Goal: Task Accomplishment & Management: Use online tool/utility

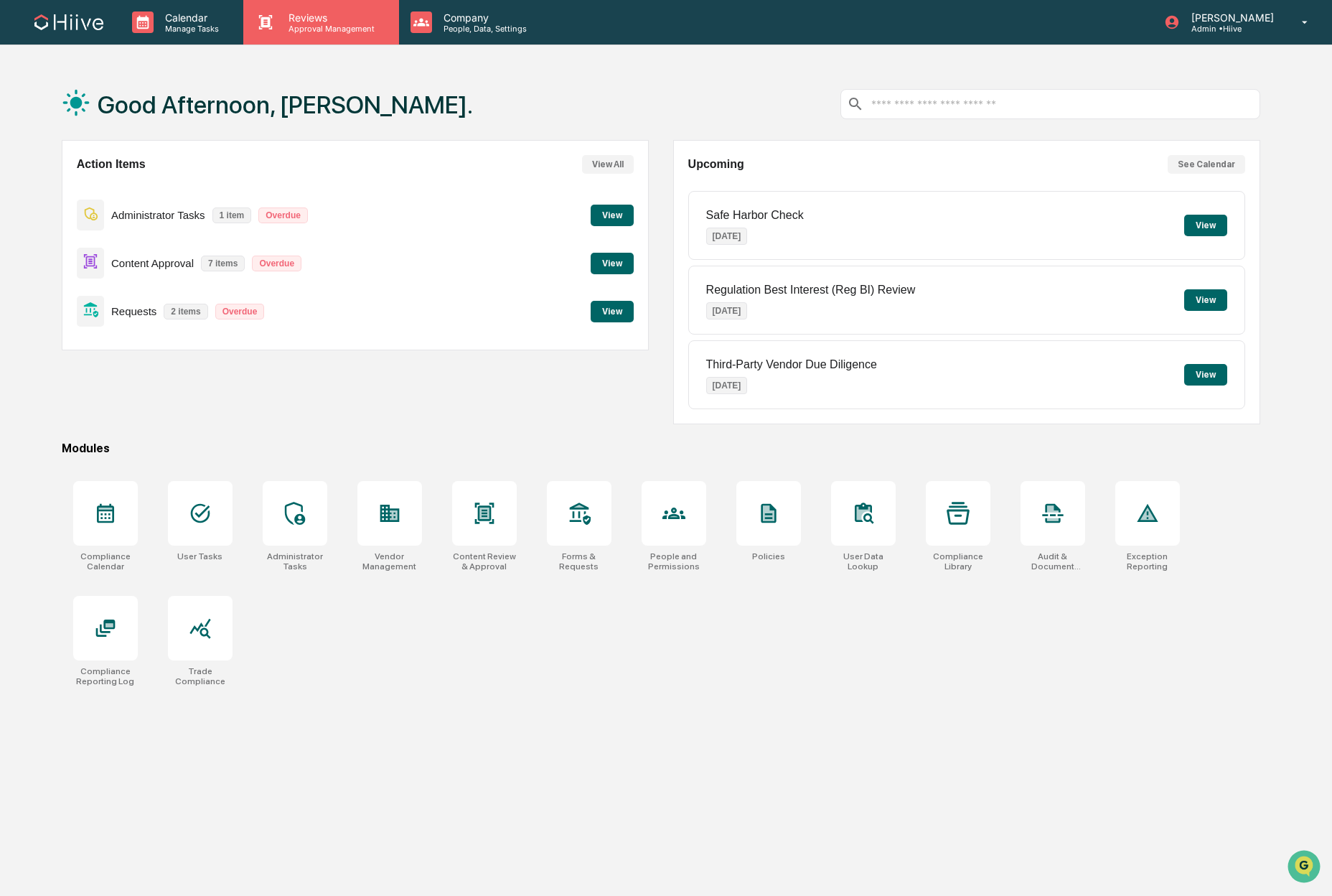
click at [311, 33] on p "Approval Management" at bounding box center [329, 28] width 105 height 10
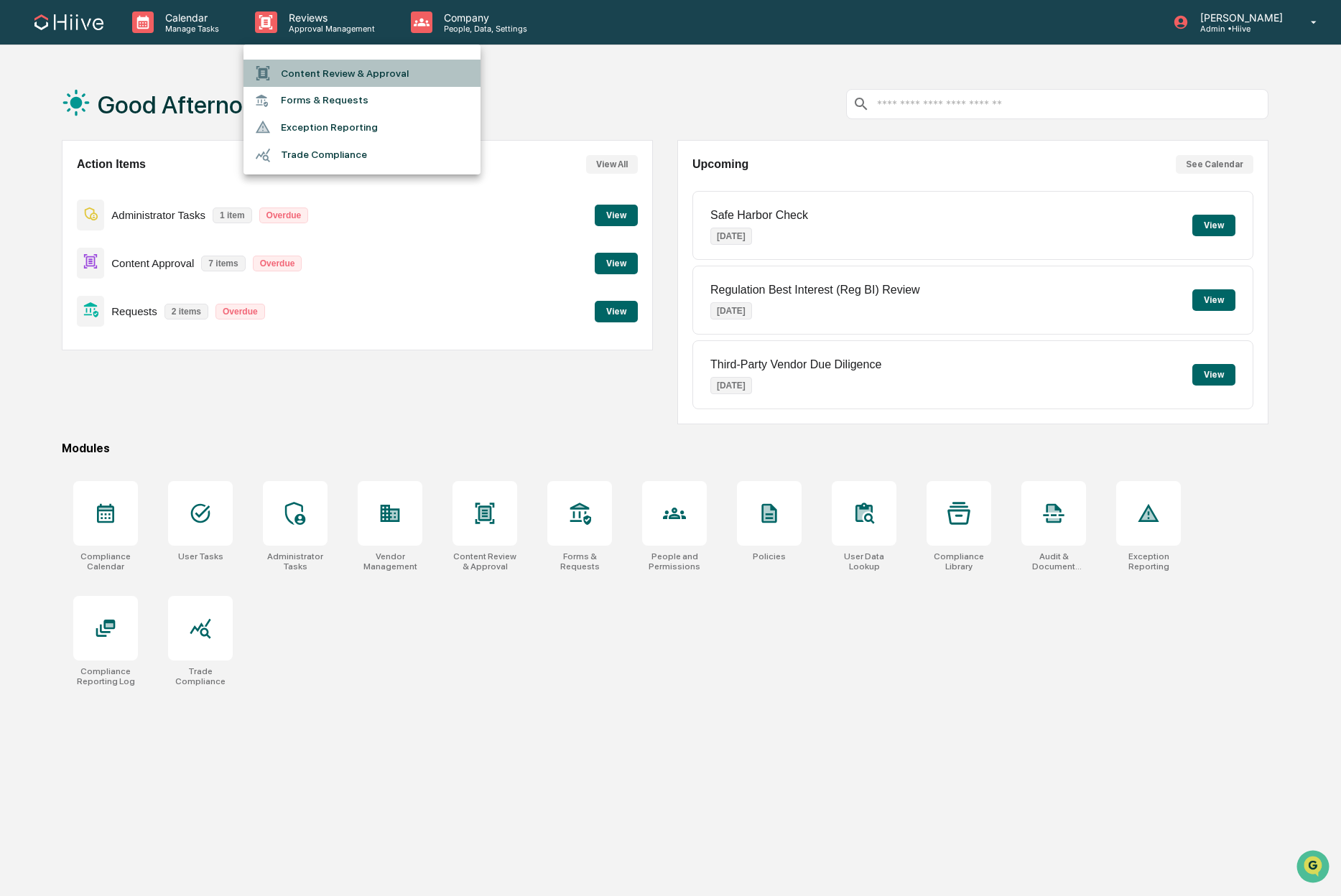
click at [319, 71] on li "Content Review & Approval" at bounding box center [362, 73] width 237 height 27
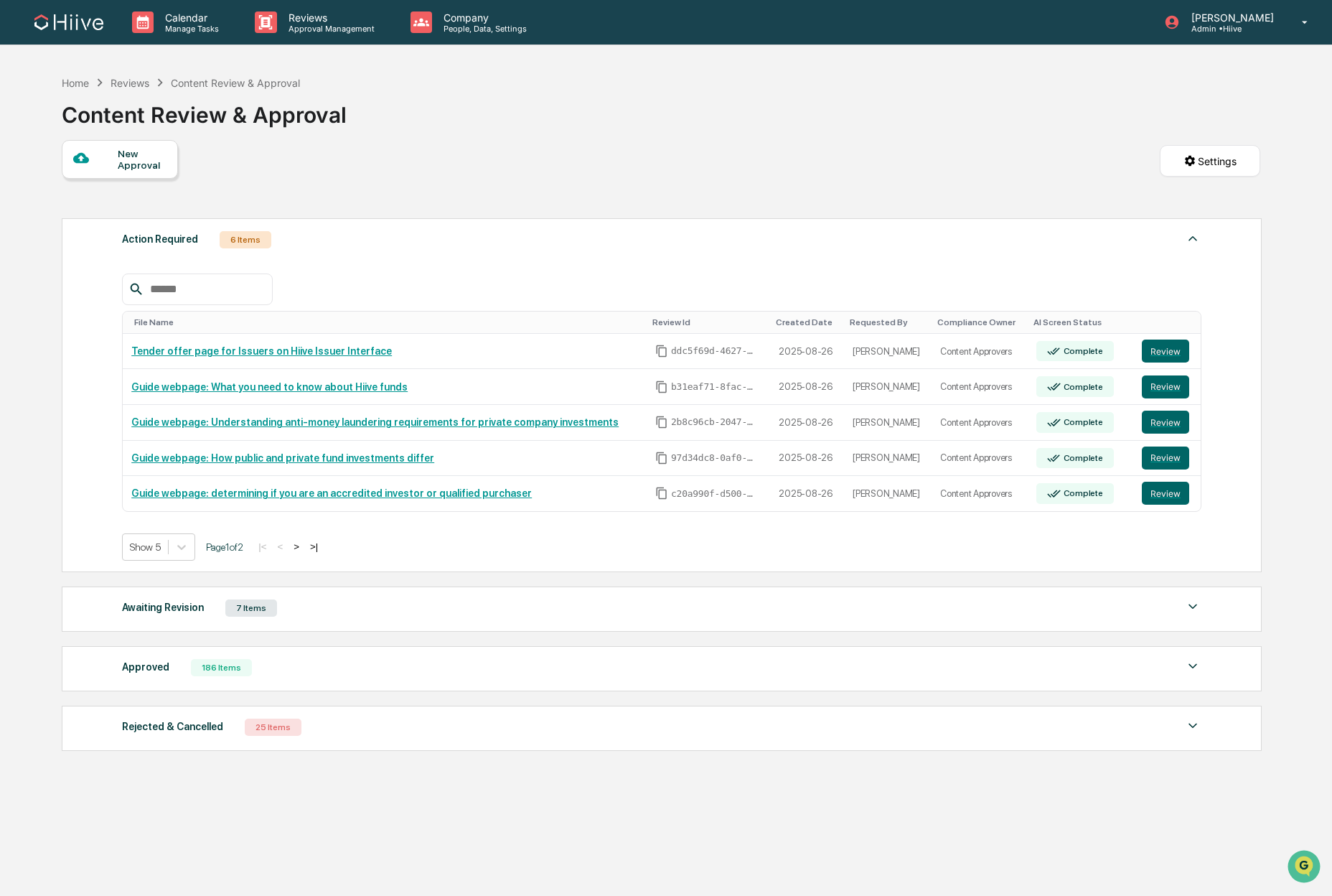
click at [56, 476] on div "Home Reviews Content Review & Approval Content Review & Approval New Approval S…" at bounding box center [661, 516] width 1242 height 896
click at [1173, 384] on button "Review" at bounding box center [1165, 387] width 47 height 23
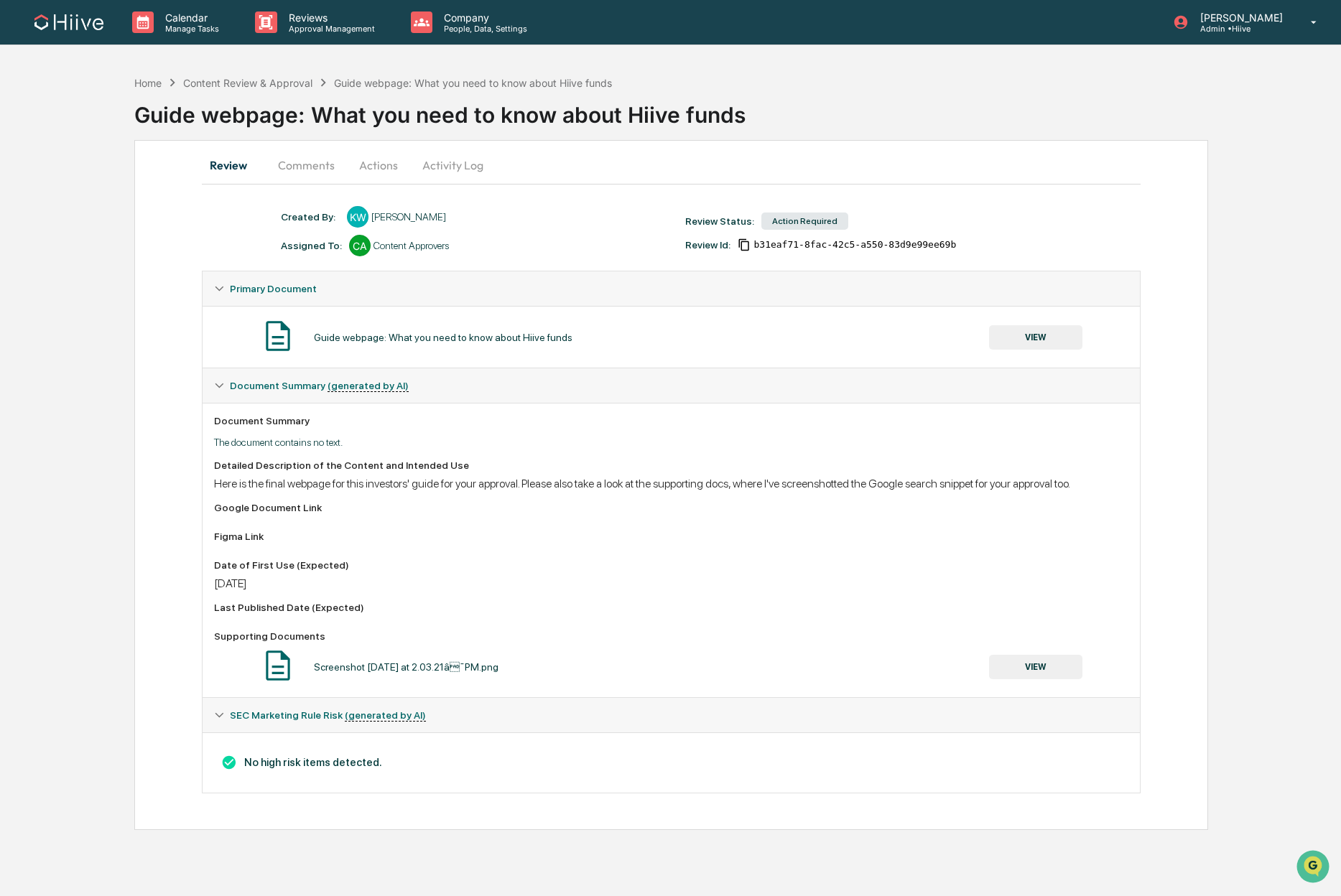
click at [1048, 339] on button "VIEW" at bounding box center [1036, 337] width 93 height 24
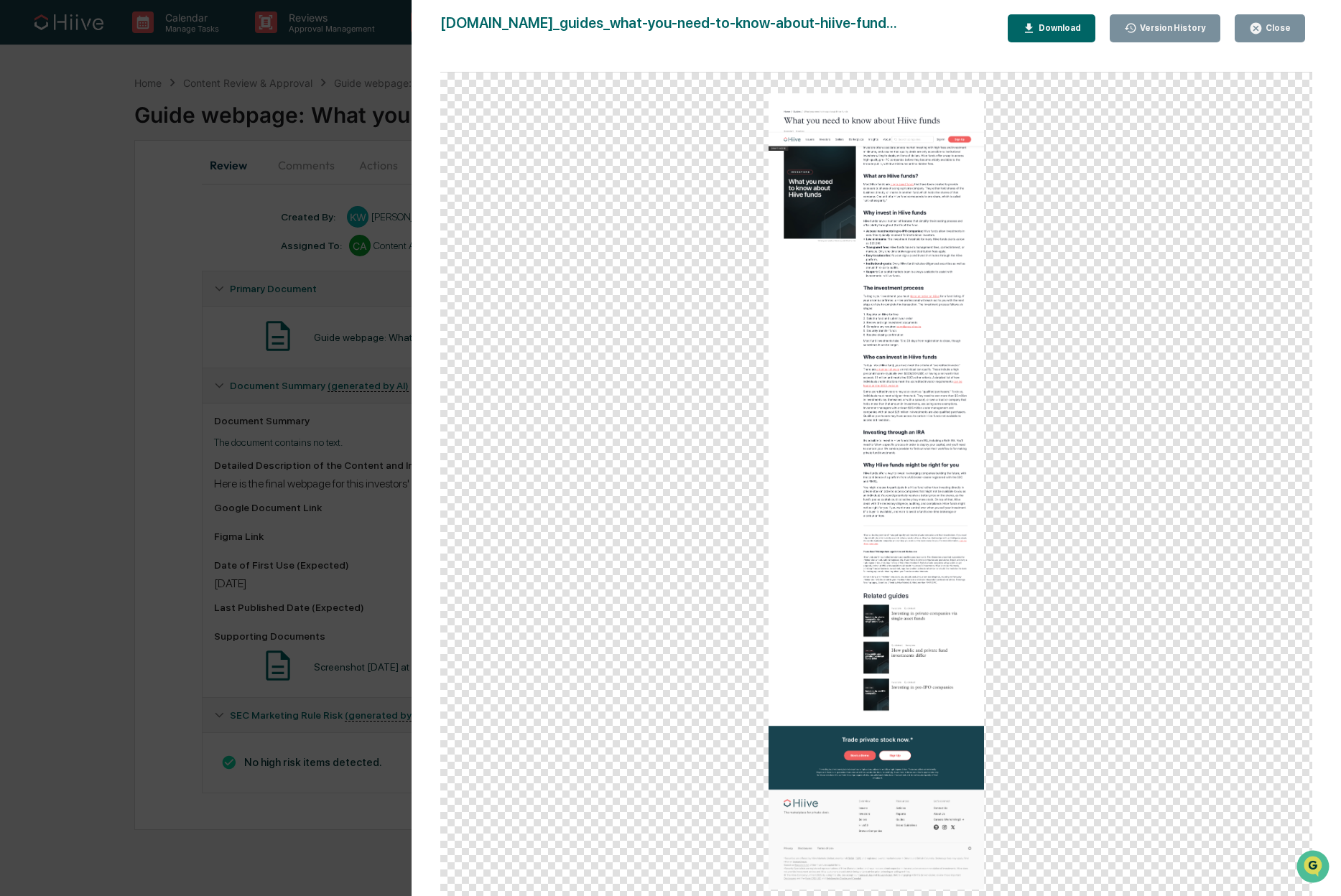
click at [104, 381] on div "Version History [DATE] 09:04 PM [PERSON_NAME] [DOMAIN_NAME]_guides_what-you-nee…" at bounding box center [670, 448] width 1341 height 896
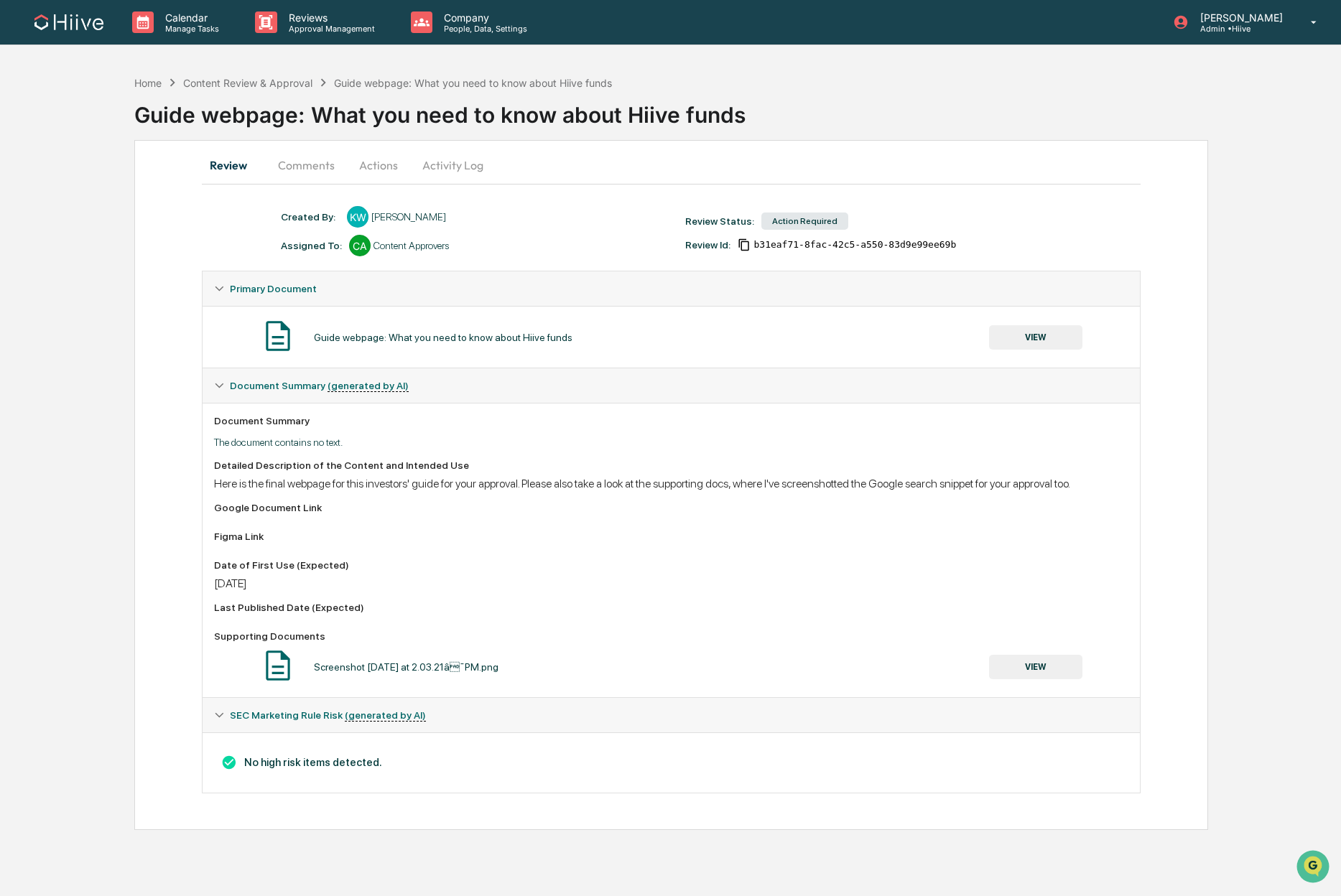
click at [381, 164] on button "Actions" at bounding box center [378, 165] width 65 height 34
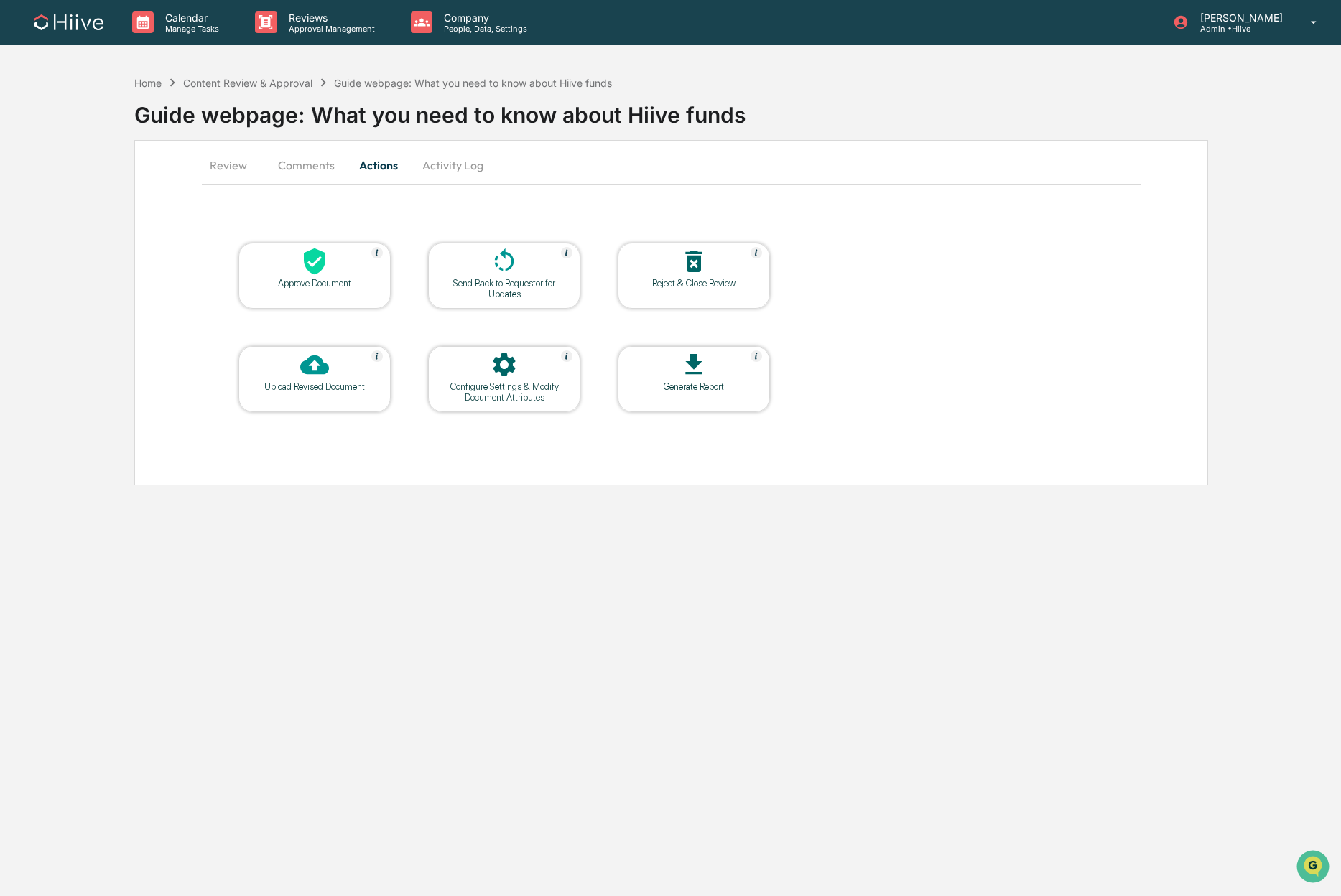
click at [338, 278] on div "Approve Document" at bounding box center [315, 283] width 129 height 11
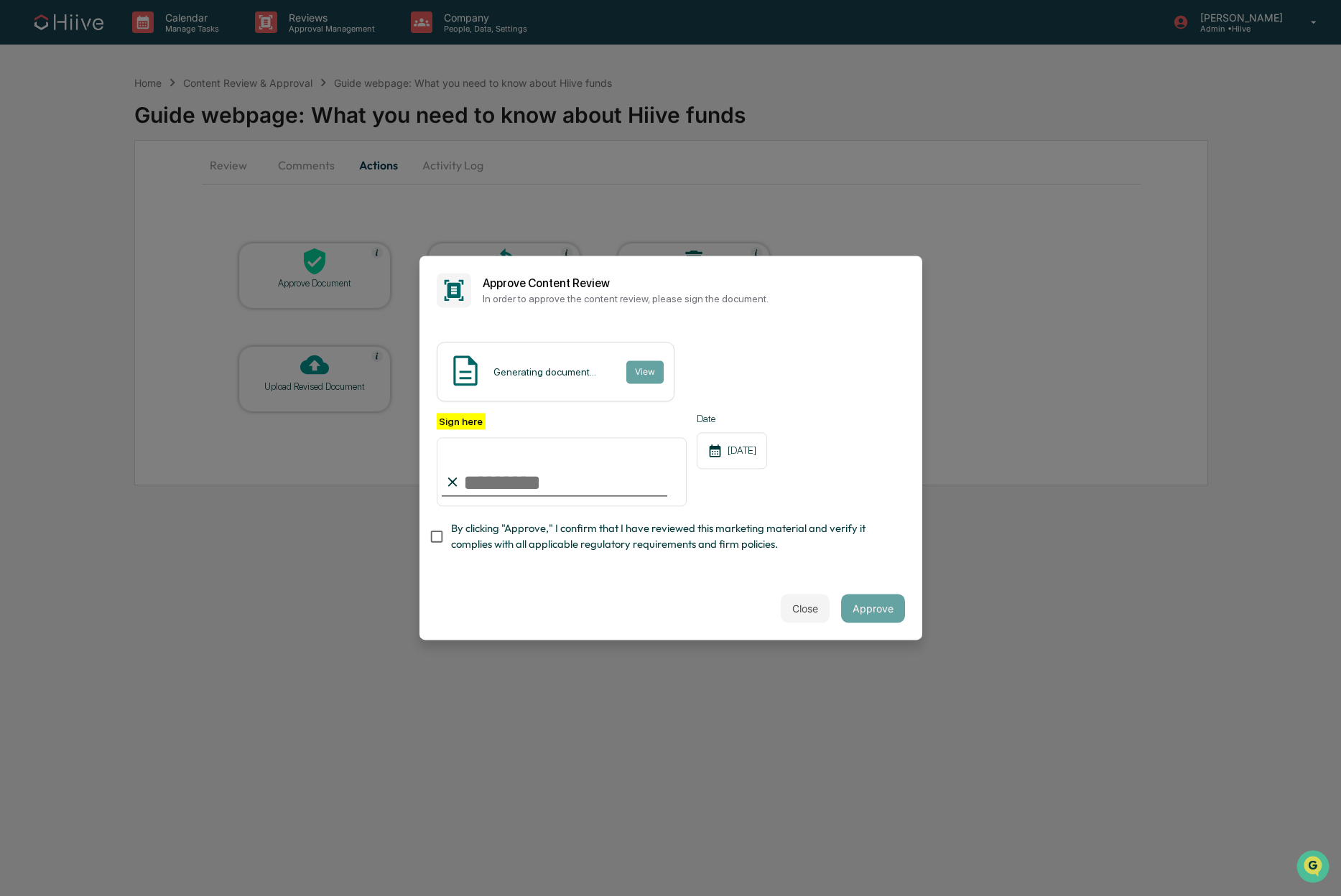
type input "**********"
click at [509, 544] on span "By clicking "Approve," I confirm that I have reviewed this marketing material a…" at bounding box center [672, 536] width 442 height 32
click at [872, 603] on button "Approve" at bounding box center [873, 608] width 64 height 29
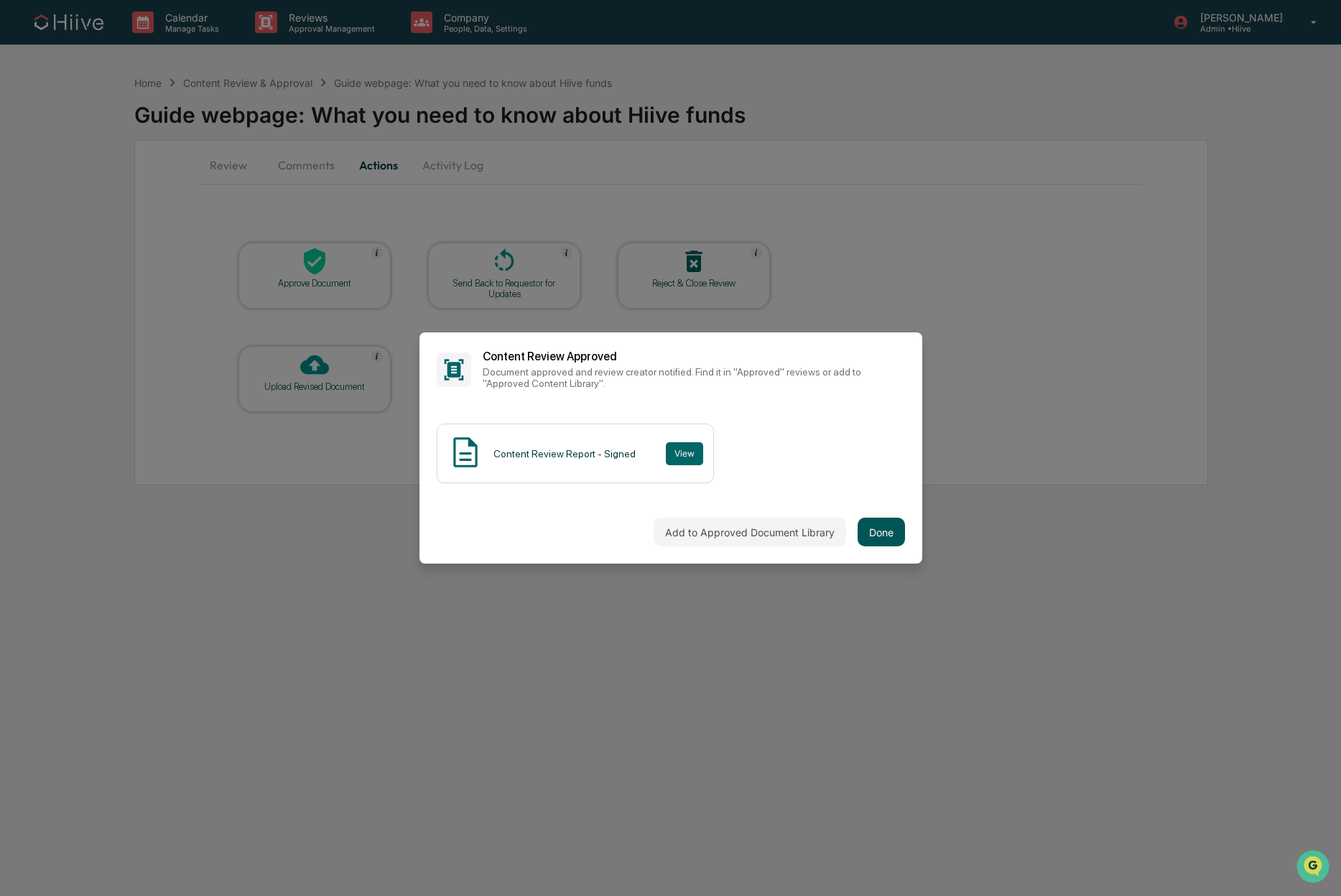
click at [862, 536] on button "Done" at bounding box center [881, 532] width 48 height 29
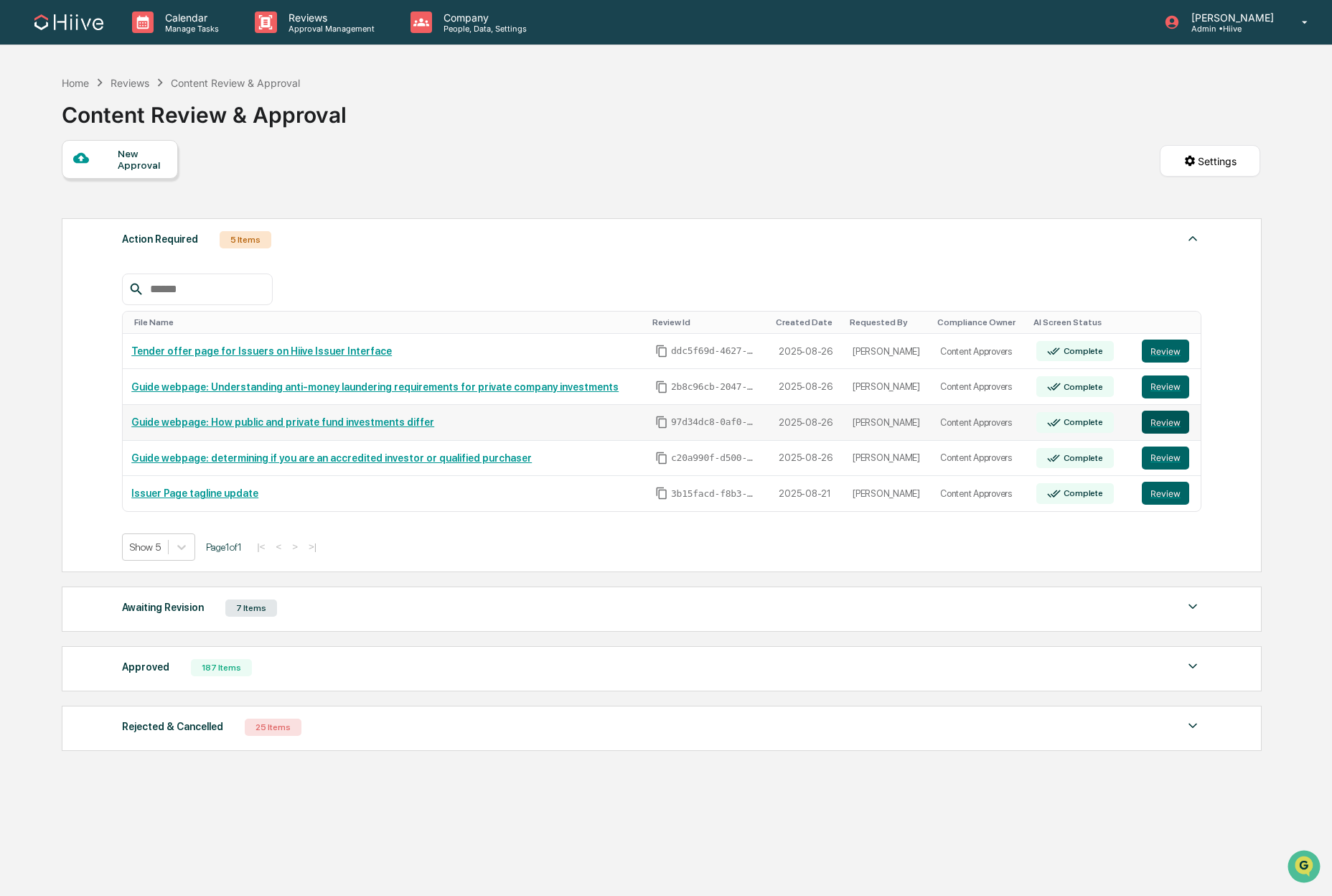
click at [1169, 423] on button "Review" at bounding box center [1165, 422] width 47 height 23
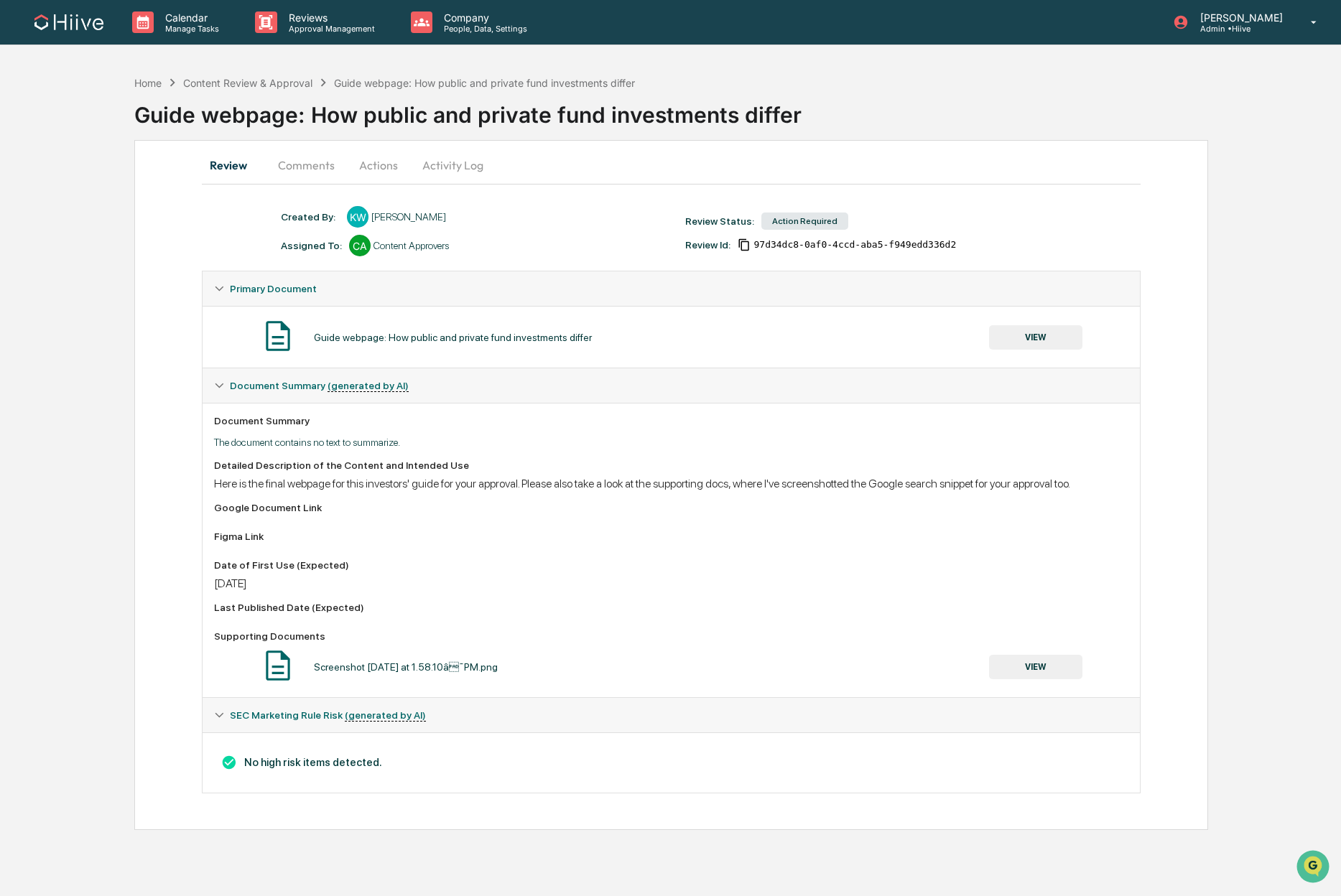
click at [368, 168] on button "Actions" at bounding box center [378, 165] width 65 height 34
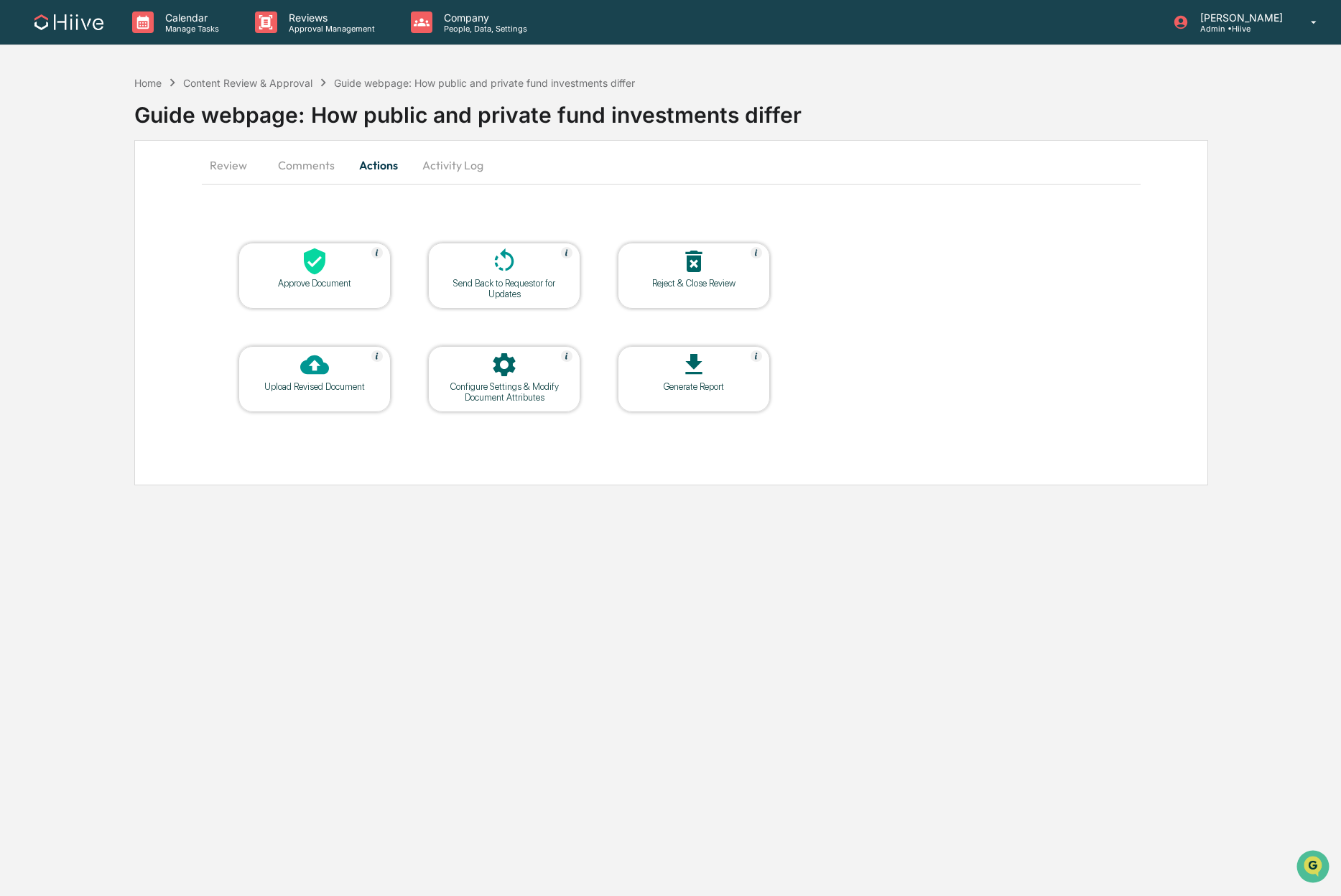
drag, startPoint x: 483, startPoint y: 170, endPoint x: 447, endPoint y: 170, distance: 36.0
click at [479, 170] on button "Activity Log" at bounding box center [452, 165] width 84 height 34
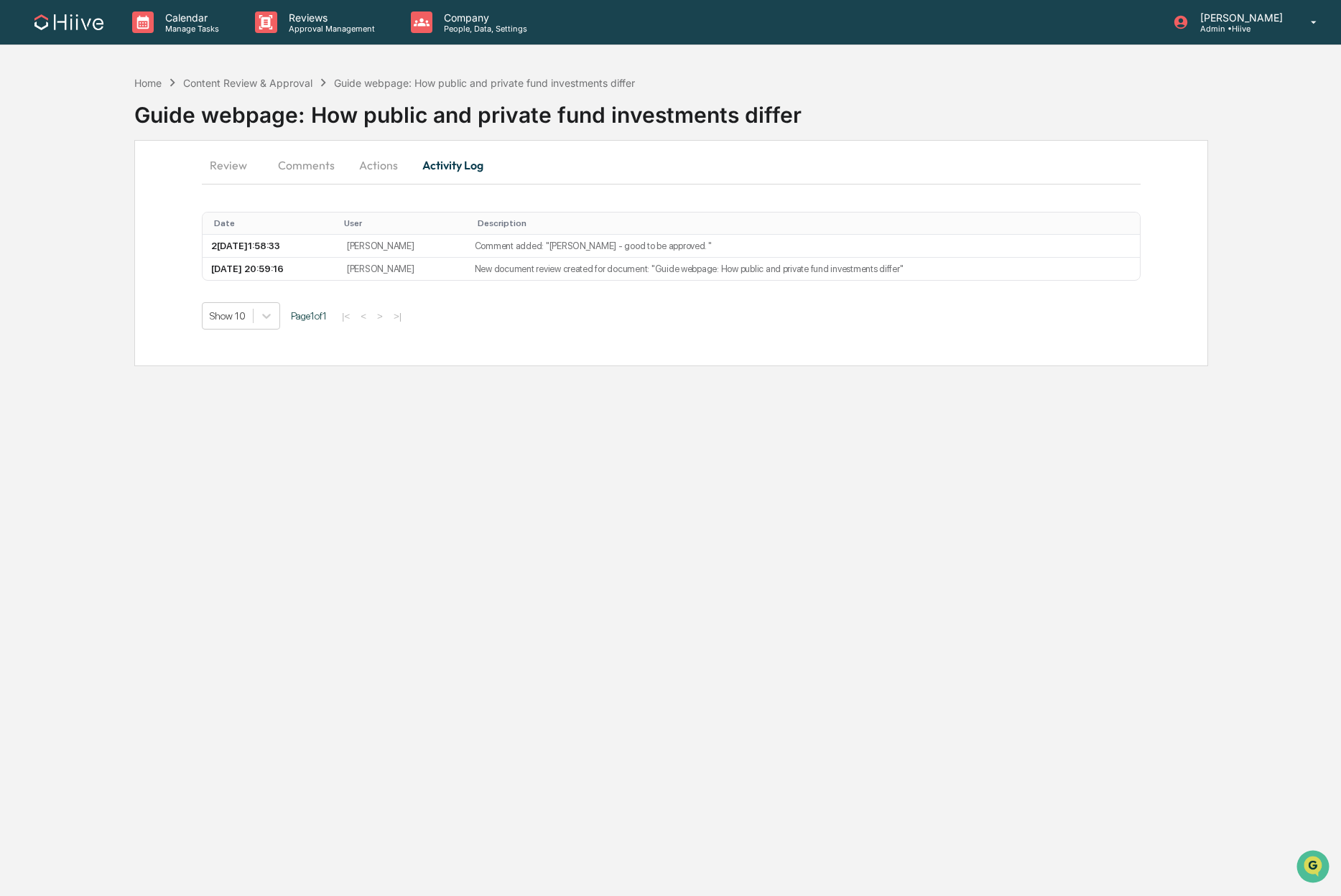
click at [304, 172] on button "Comments" at bounding box center [306, 165] width 79 height 34
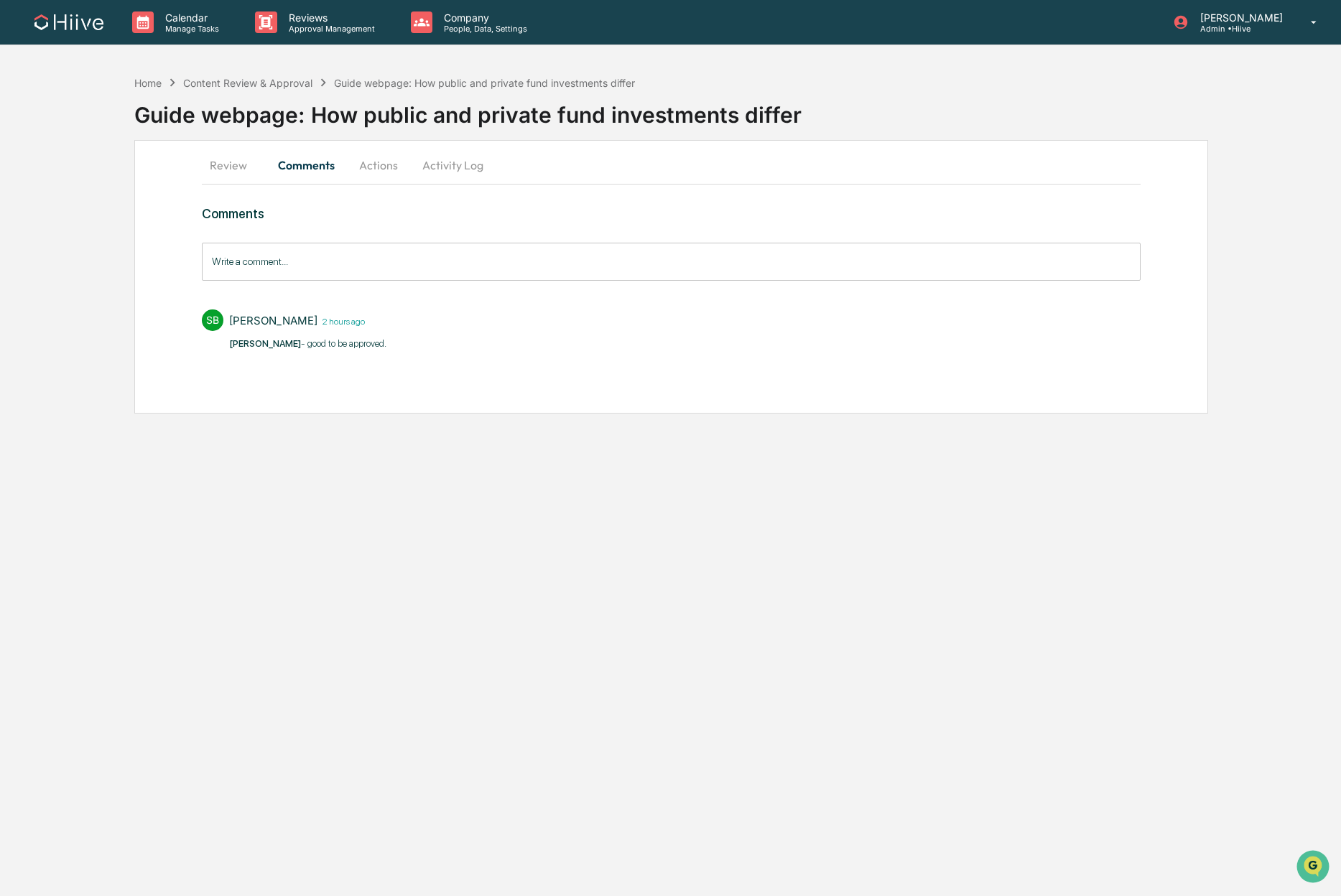
click at [361, 170] on button "Actions" at bounding box center [378, 165] width 65 height 34
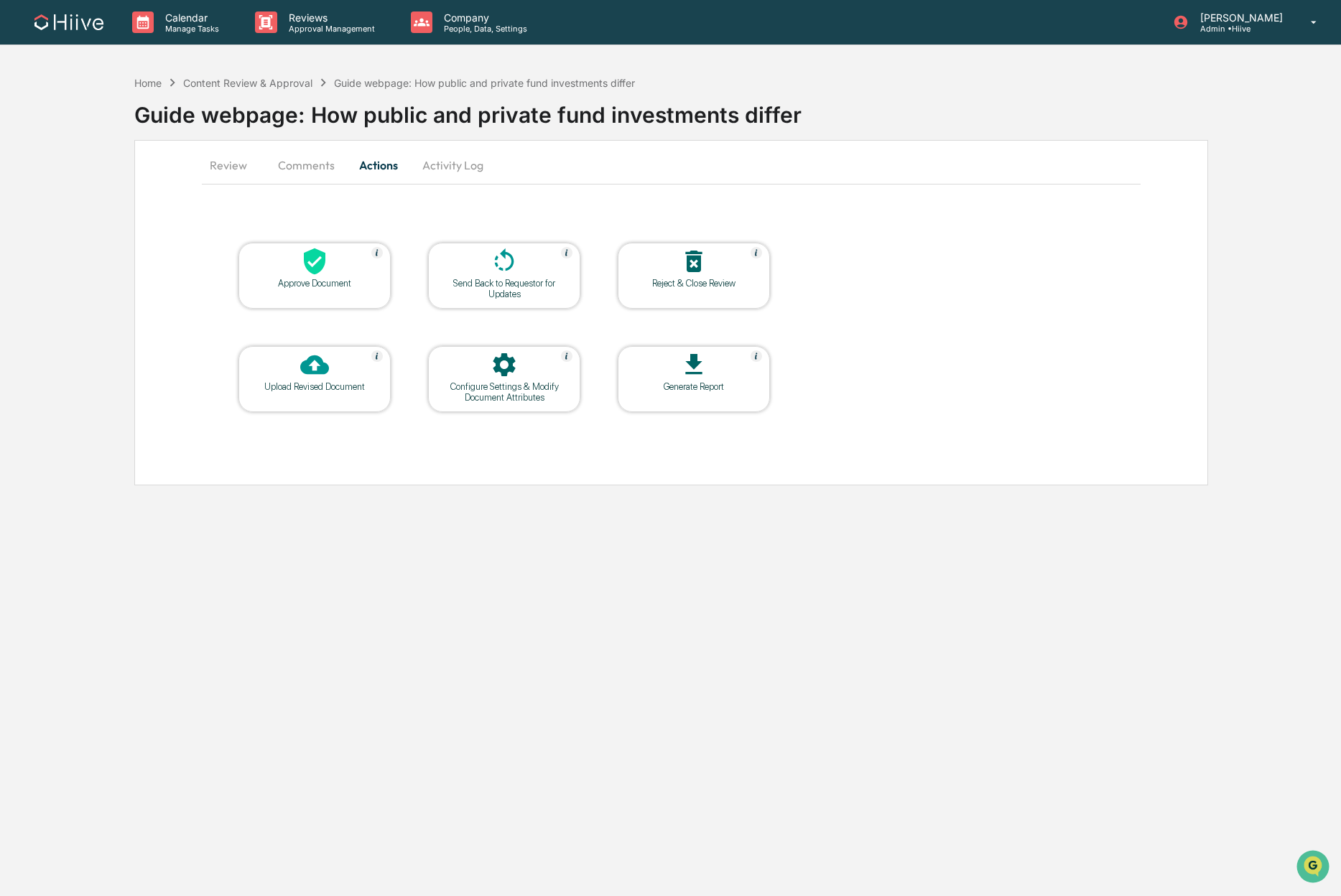
click at [323, 276] on div at bounding box center [315, 262] width 143 height 31
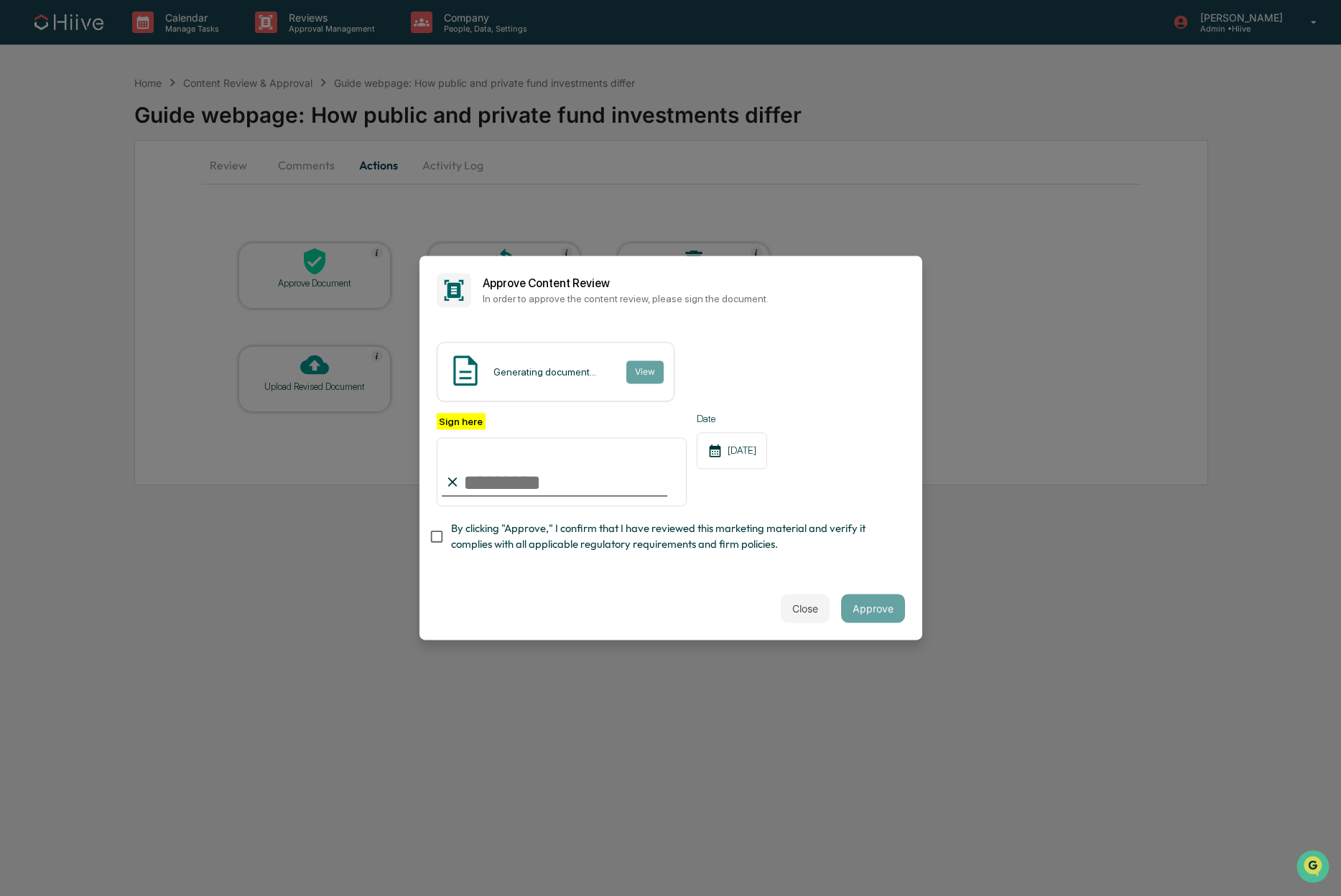
type input "**********"
drag, startPoint x: 559, startPoint y: 535, endPoint x: 796, endPoint y: 603, distance: 246.6
click at [559, 535] on span "By clicking "Approve," I confirm that I have reviewed this marketing material a…" at bounding box center [672, 536] width 442 height 32
click at [870, 607] on button "Approve" at bounding box center [873, 608] width 64 height 29
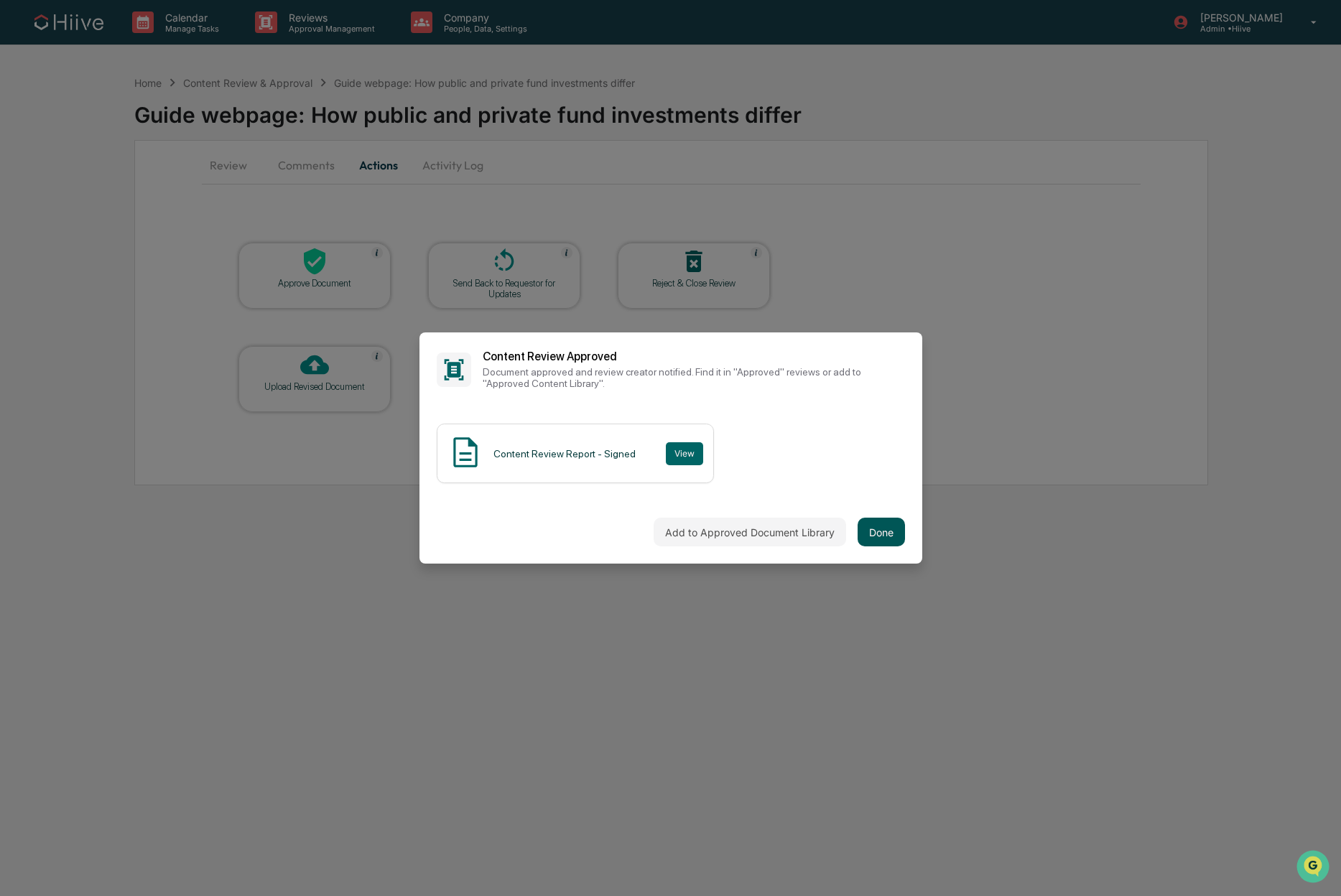
click at [889, 526] on button "Done" at bounding box center [881, 532] width 48 height 29
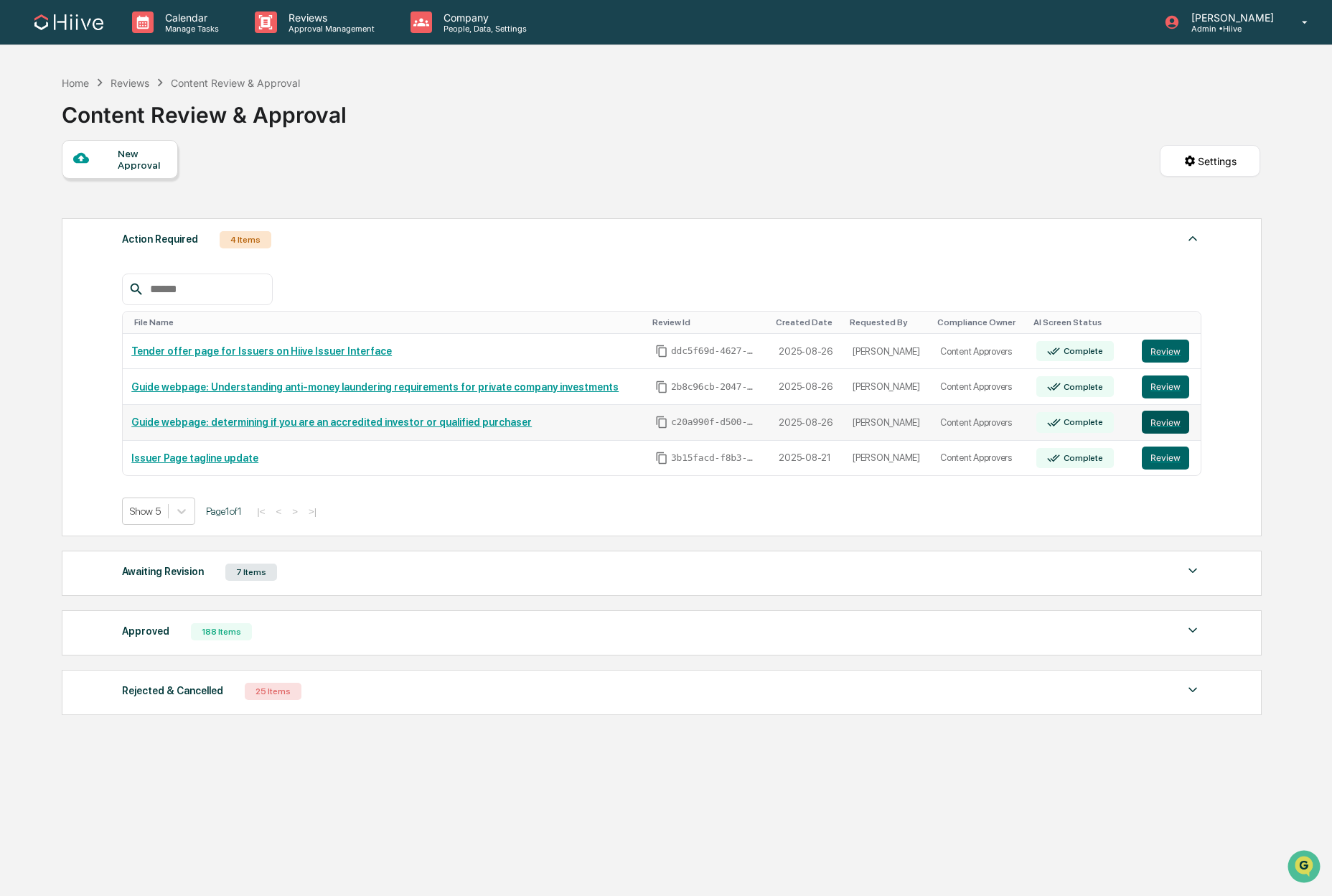
click at [1172, 426] on button "Review" at bounding box center [1165, 422] width 47 height 23
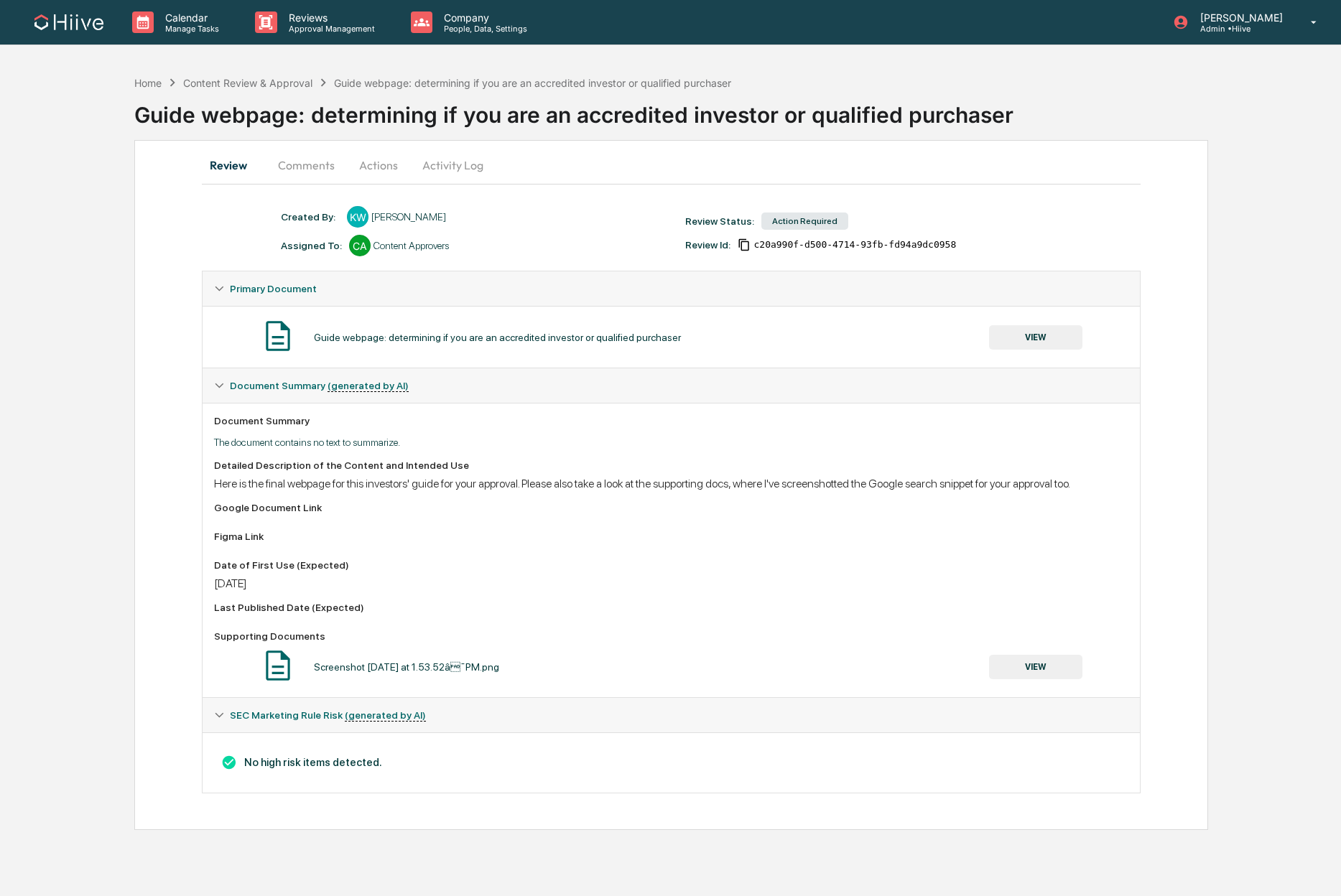
click at [392, 168] on button "Actions" at bounding box center [378, 165] width 65 height 34
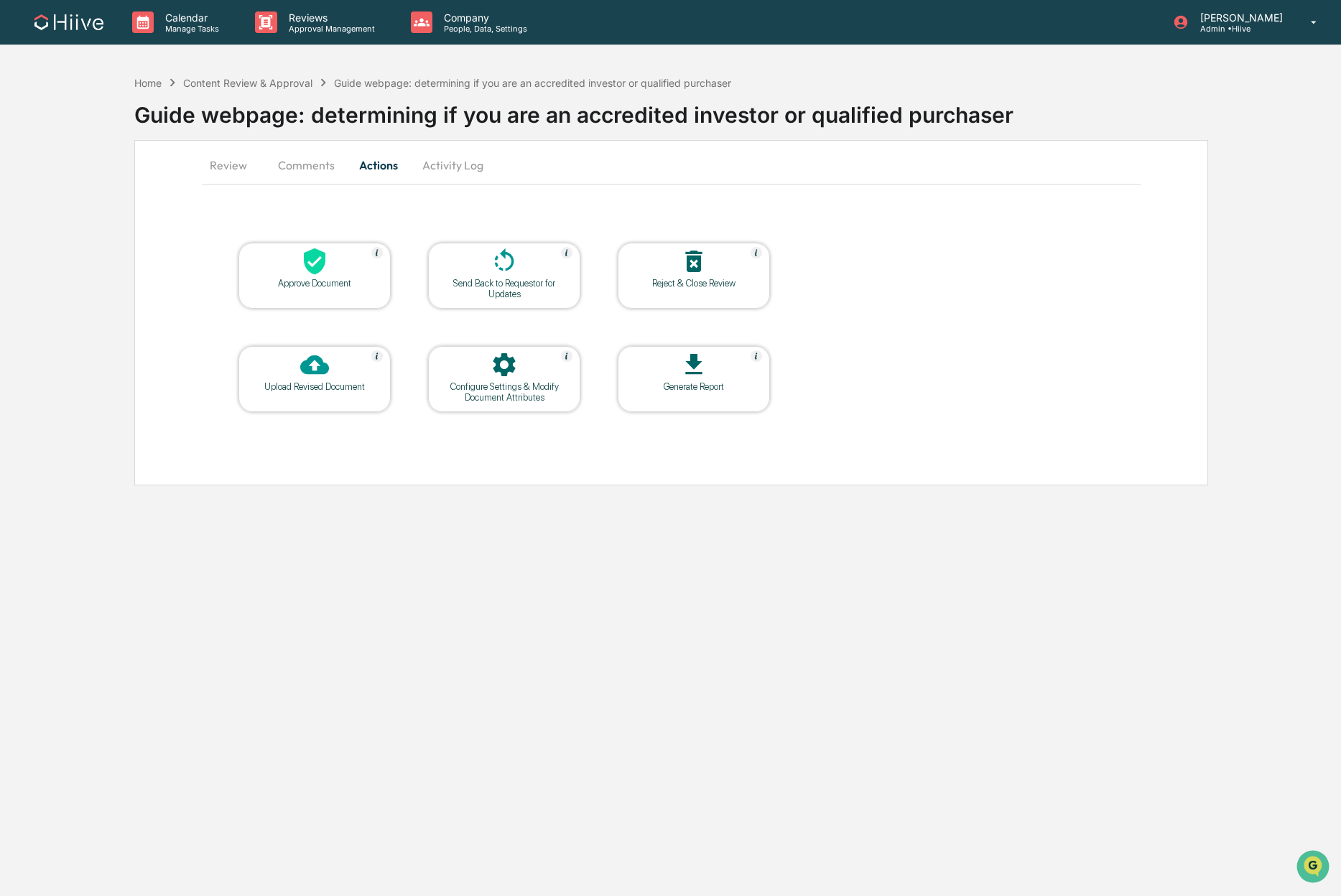
click at [327, 163] on button "Comments" at bounding box center [306, 165] width 79 height 34
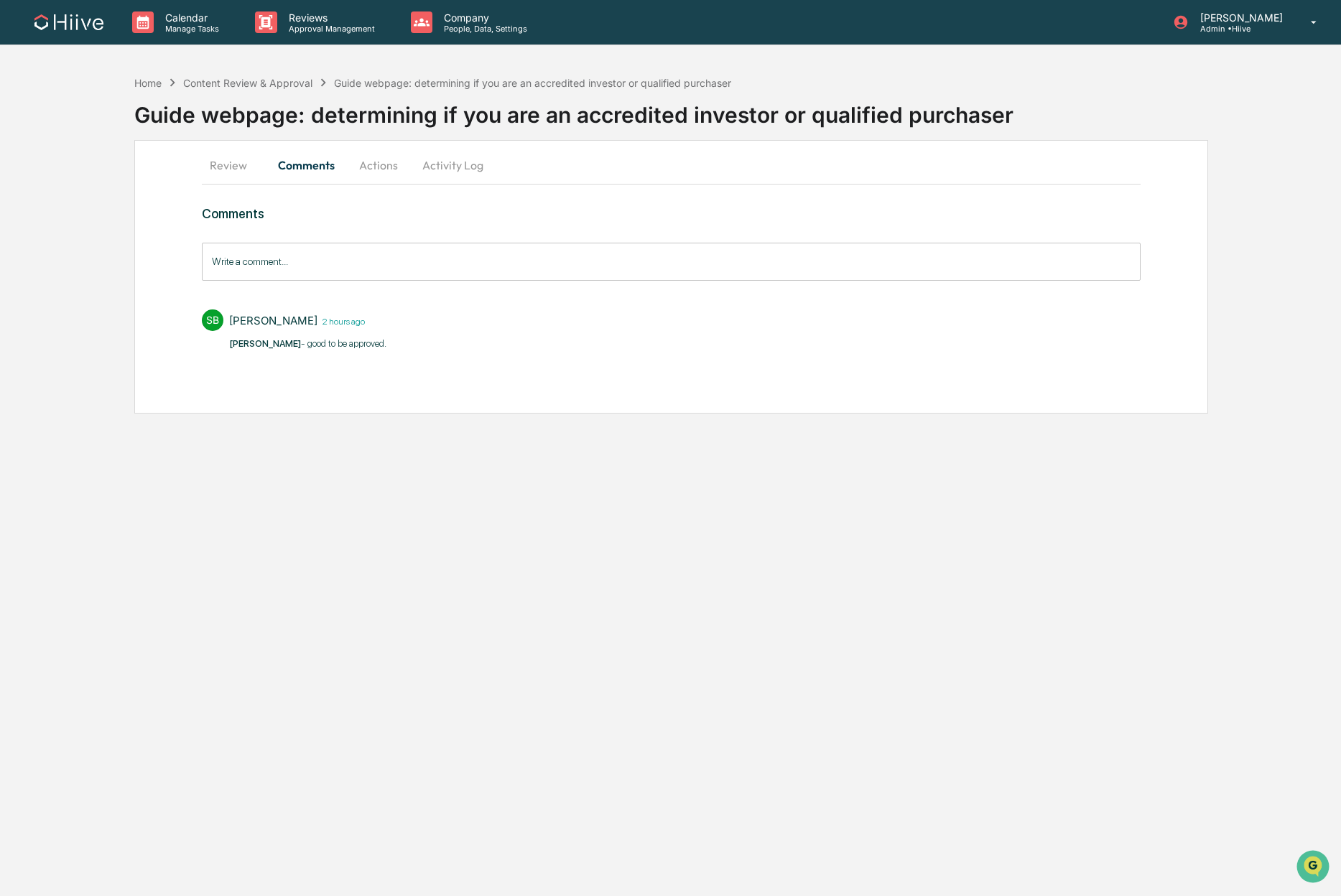
click at [399, 165] on button "Actions" at bounding box center [378, 165] width 65 height 34
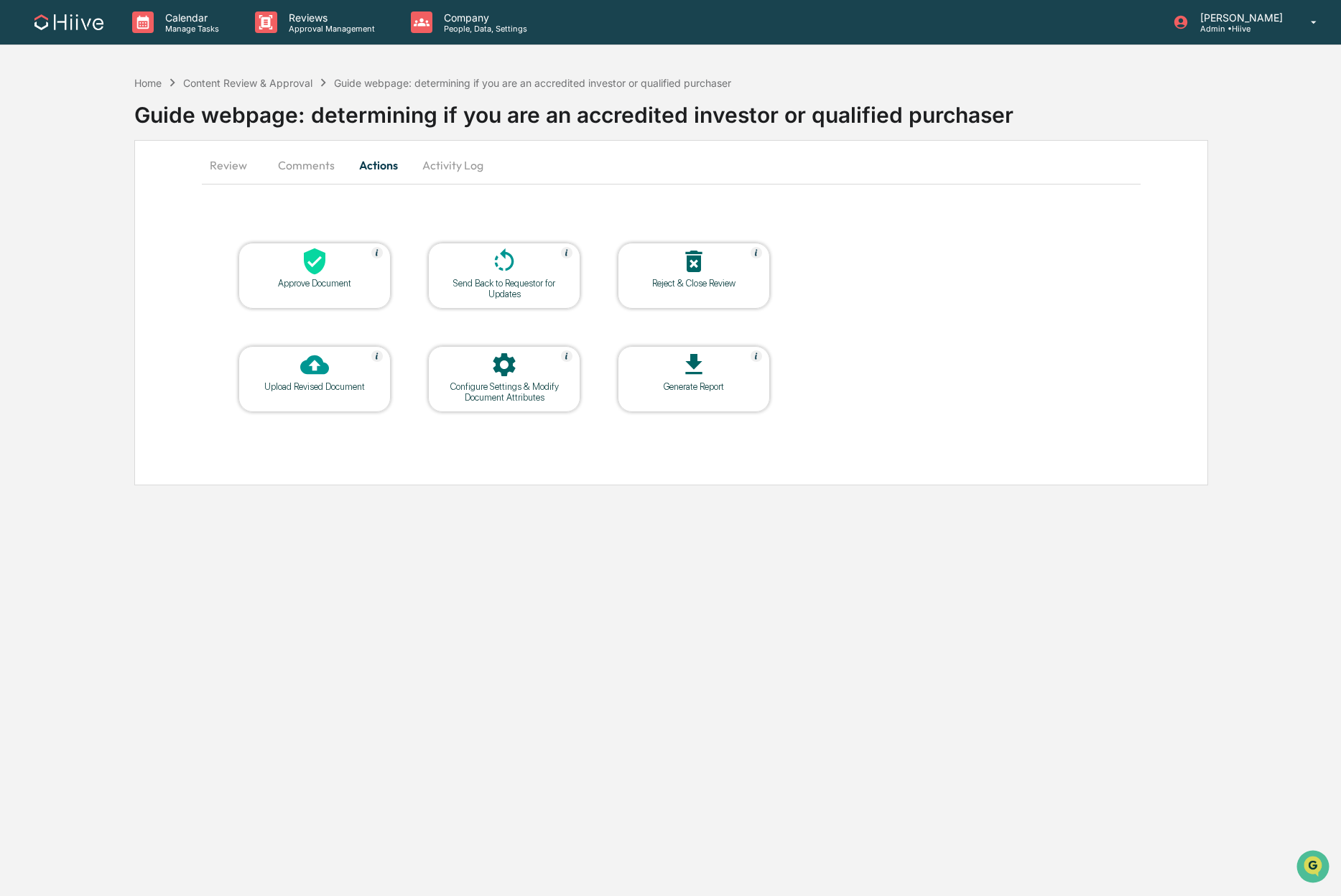
click at [303, 279] on div "Approve Document" at bounding box center [315, 283] width 129 height 11
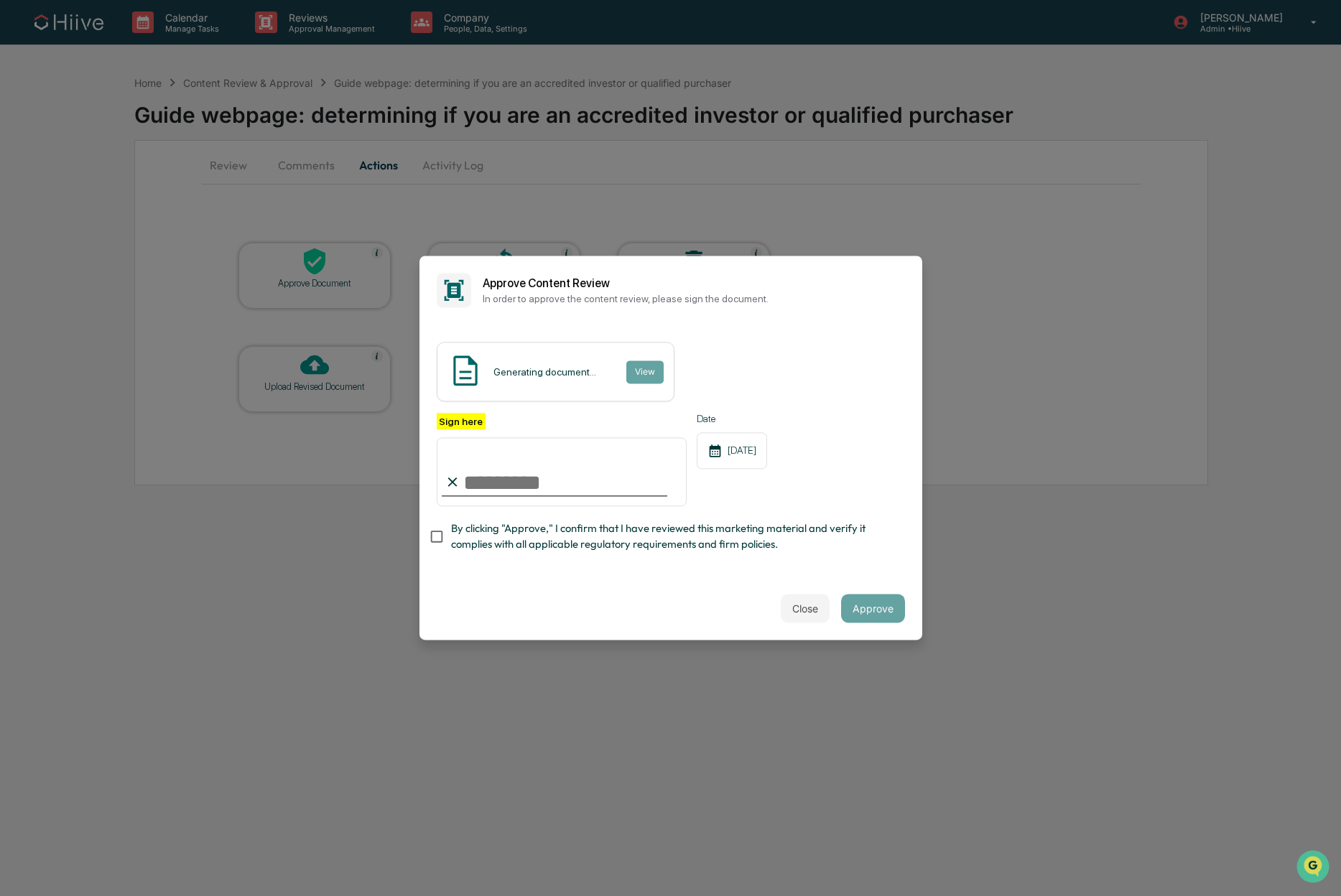
type input "**********"
drag, startPoint x: 522, startPoint y: 542, endPoint x: 589, endPoint y: 545, distance: 67.1
click at [522, 543] on span "By clicking "Approve," I confirm that I have reviewed this marketing material a…" at bounding box center [672, 536] width 442 height 32
click at [635, 379] on button "View" at bounding box center [644, 372] width 37 height 23
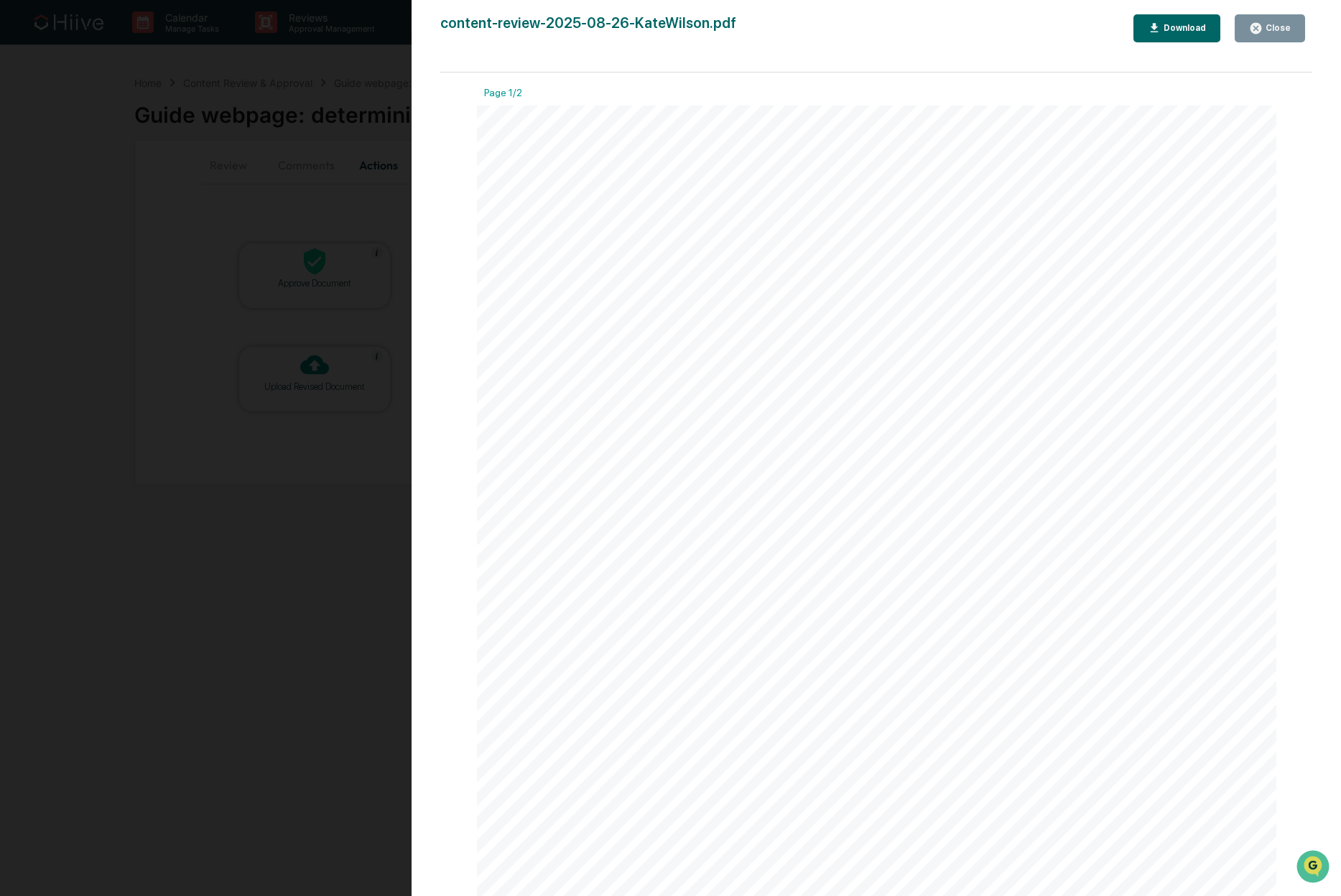
click at [1247, 30] on button "Close" at bounding box center [1269, 28] width 70 height 28
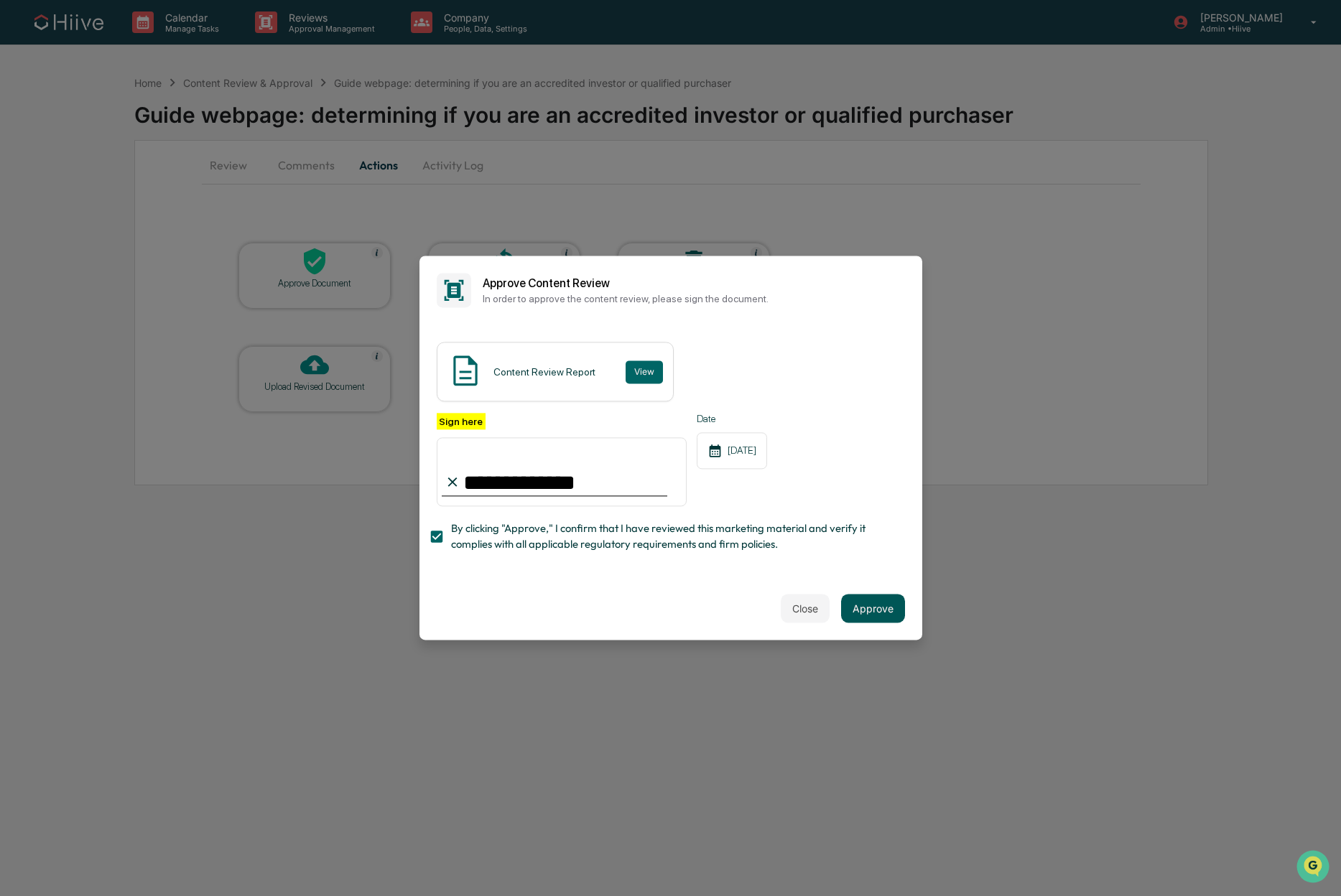
click at [875, 604] on button "Approve" at bounding box center [873, 608] width 64 height 29
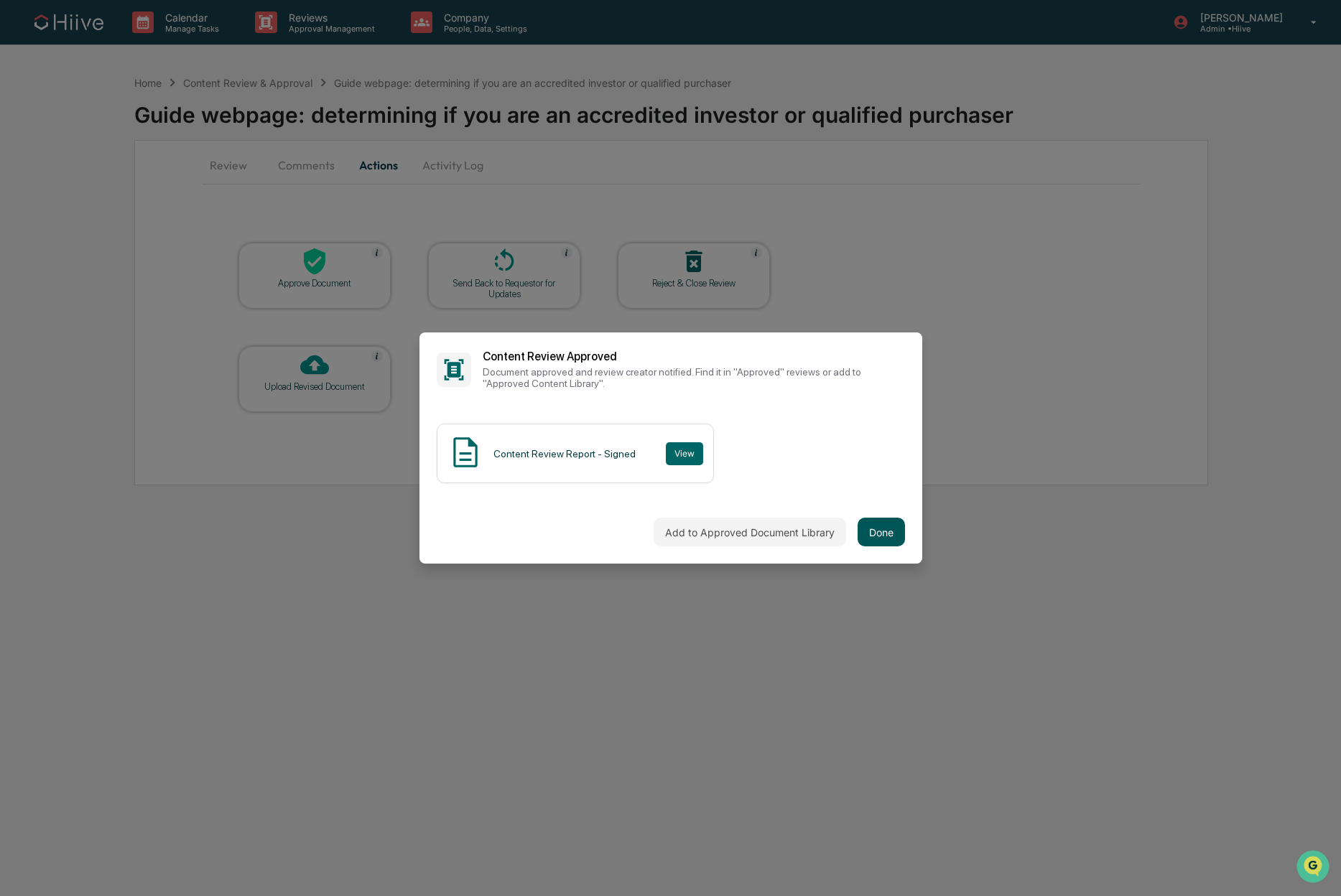
click at [884, 532] on button "Done" at bounding box center [881, 532] width 48 height 29
